Goal: Task Accomplishment & Management: Manage account settings

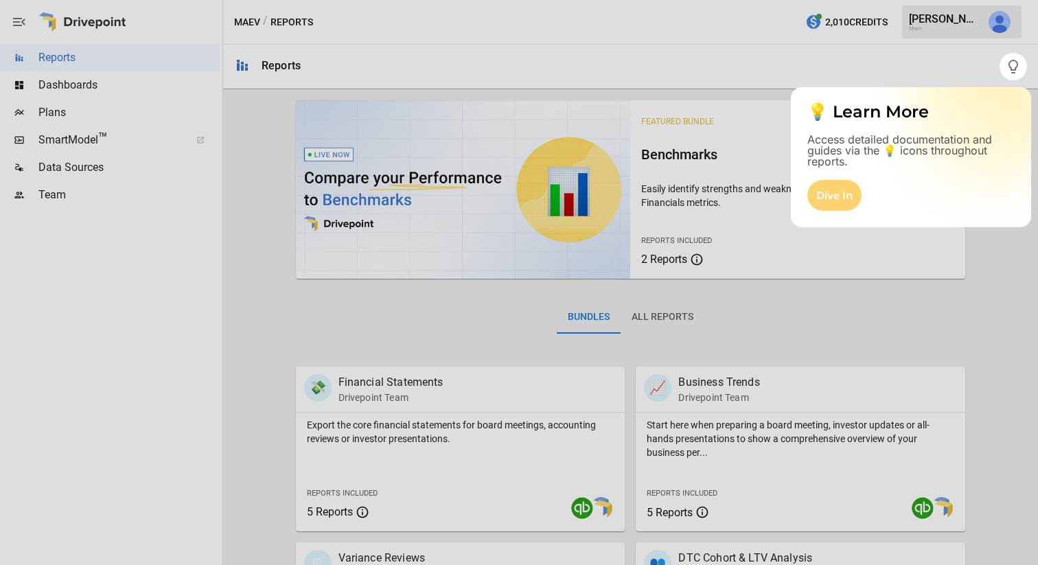
click at [843, 191] on div "Dive In" at bounding box center [834, 195] width 54 height 31
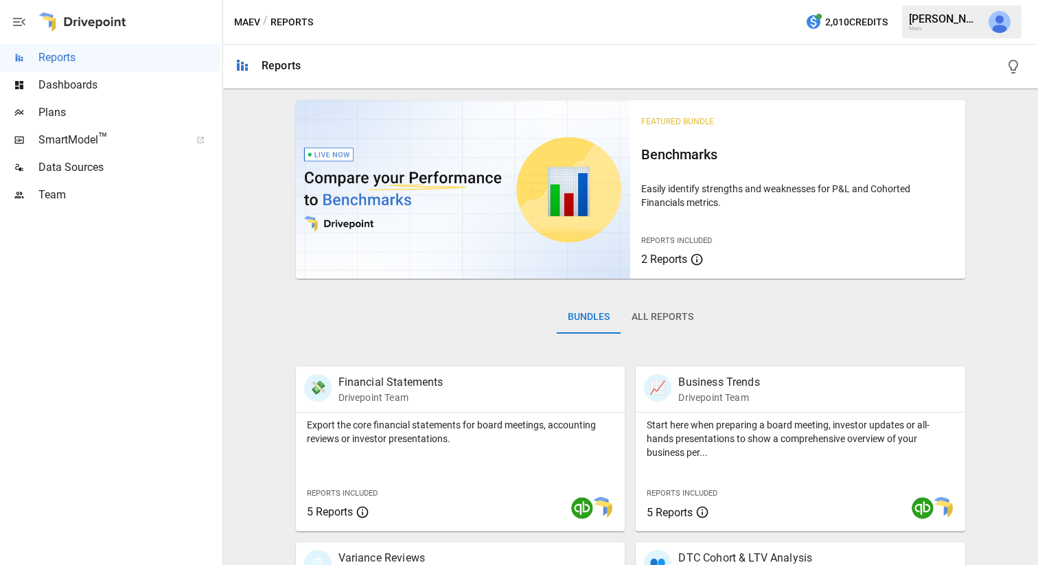
click at [17, 26] on icon "button" at bounding box center [19, 22] width 16 height 16
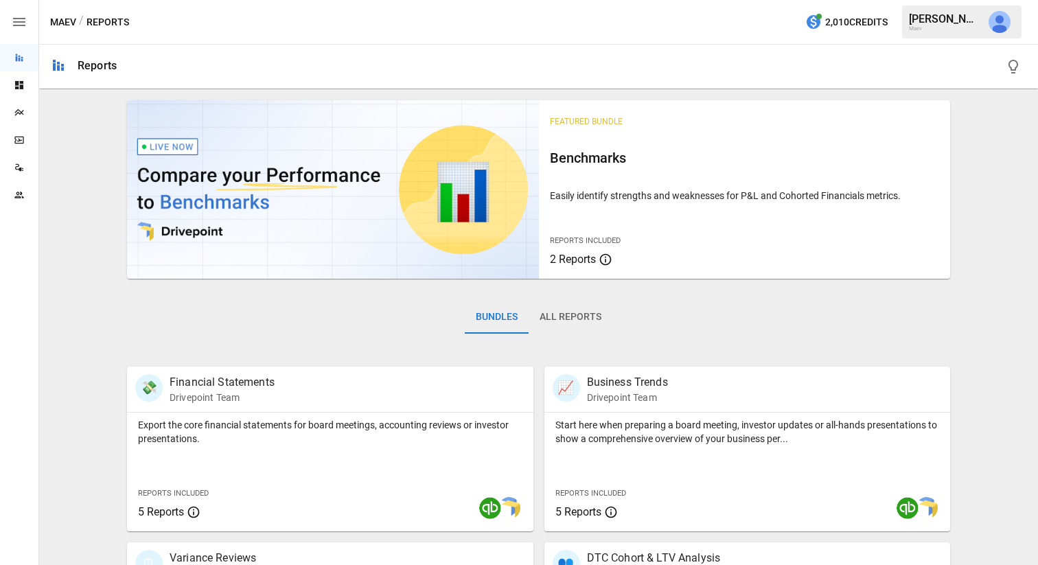
click at [942, 19] on div "[PERSON_NAME]" at bounding box center [944, 18] width 71 height 13
click at [1002, 18] on img "Eric Powlick" at bounding box center [999, 22] width 22 height 22
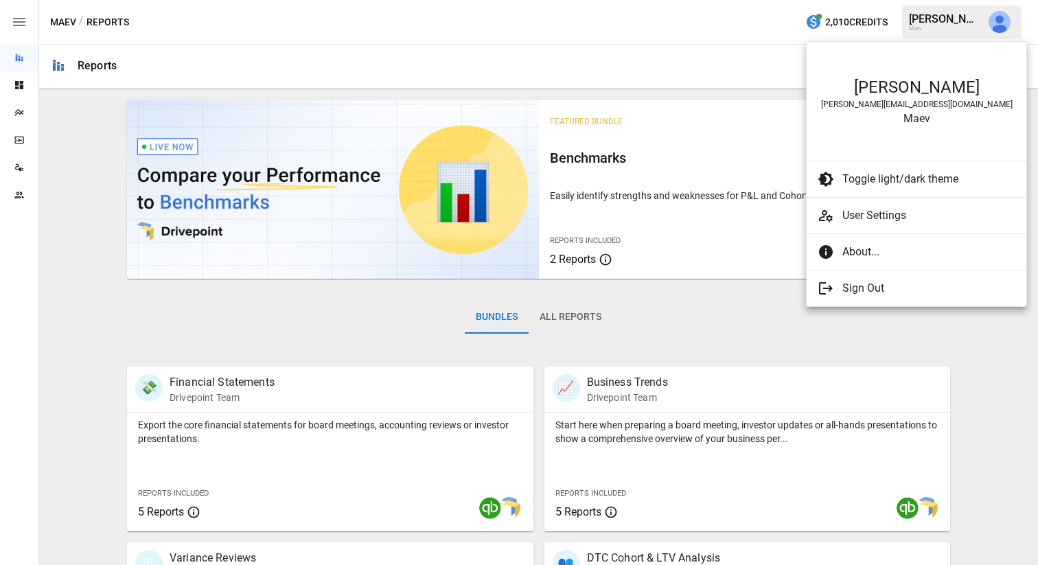
click at [863, 261] on li "About..." at bounding box center [916, 251] width 220 height 25
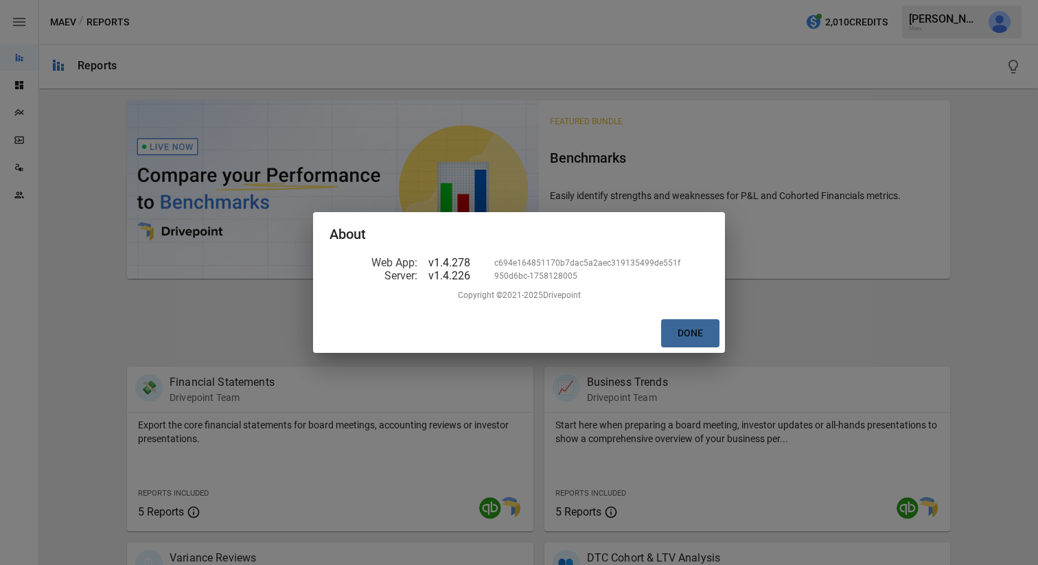
click at [710, 328] on button "Done" at bounding box center [690, 333] width 58 height 28
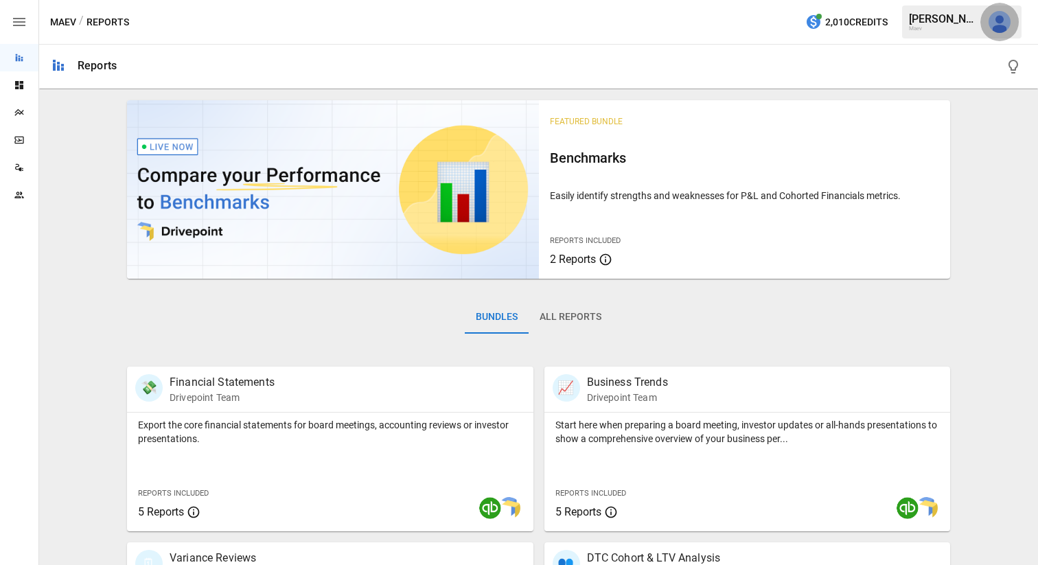
click at [984, 21] on button "button" at bounding box center [999, 22] width 38 height 38
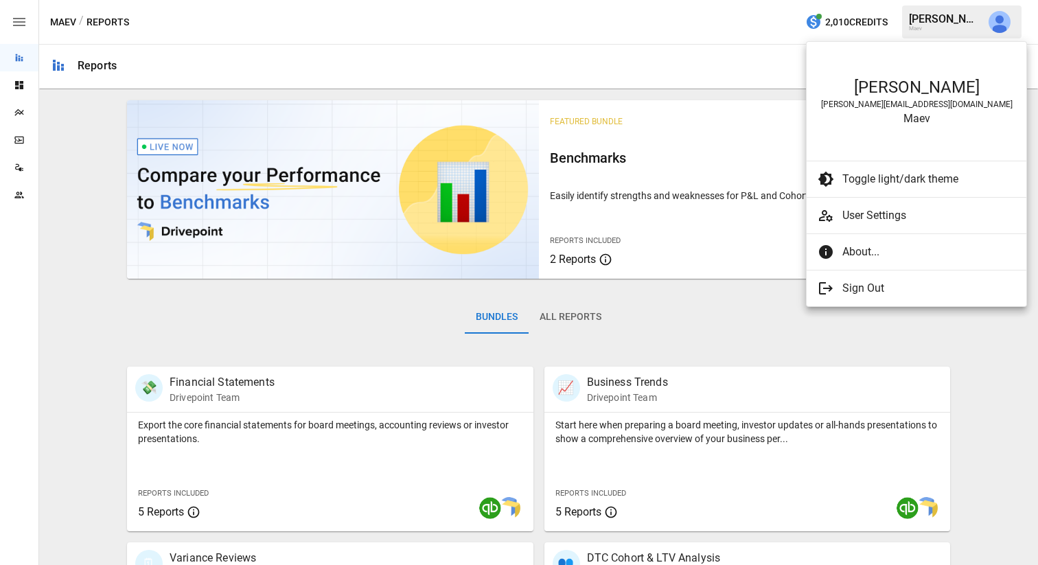
click at [740, 54] on div at bounding box center [519, 282] width 1038 height 565
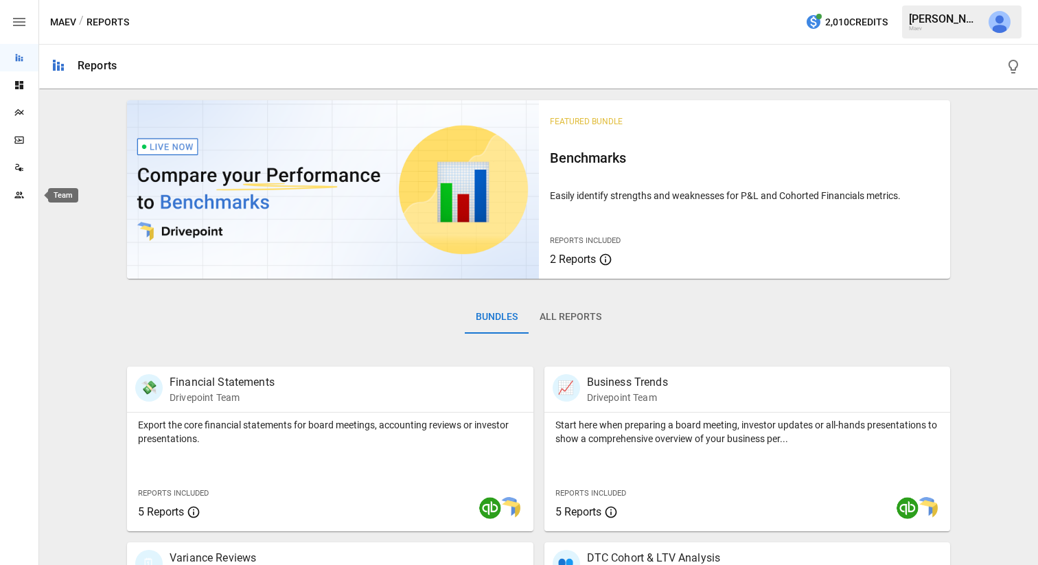
click at [21, 198] on icon "Team" at bounding box center [19, 194] width 11 height 11
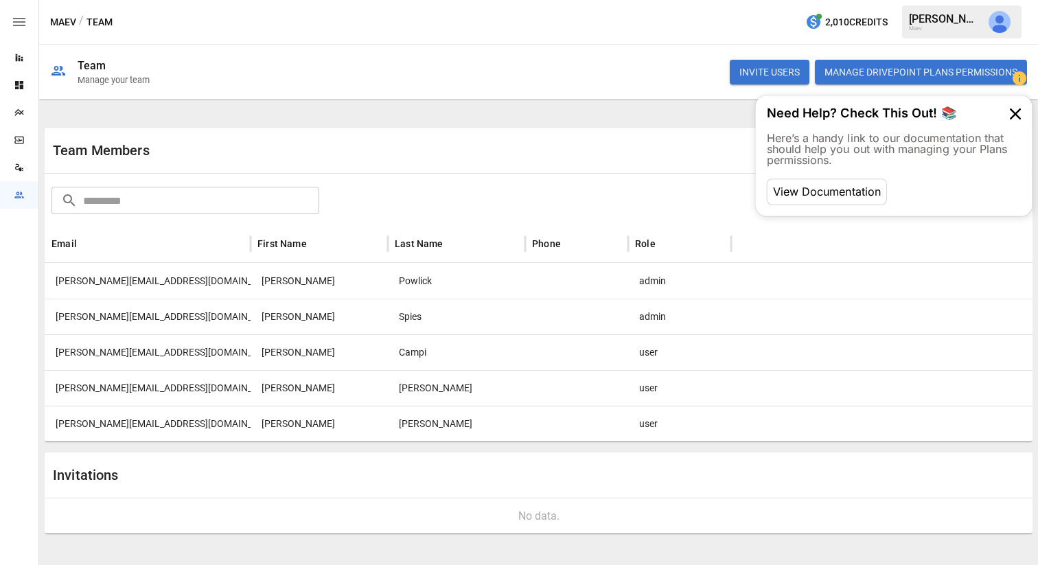
click at [891, 74] on button "Manage Drivepoint Plans Permissions" at bounding box center [921, 72] width 212 height 25
